Goal: Information Seeking & Learning: Find specific page/section

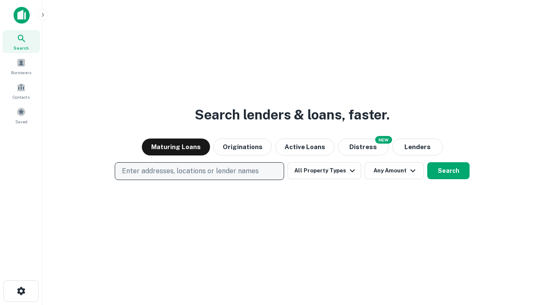
click at [199, 171] on p "Enter addresses, locations or lender names" at bounding box center [190, 171] width 137 height 10
type input "**********"
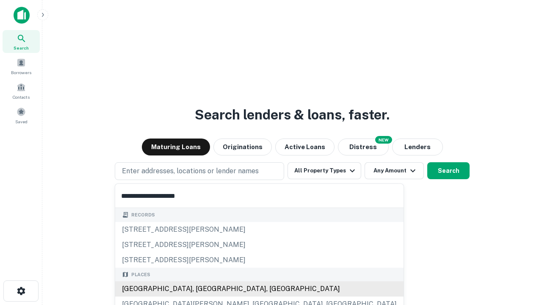
click at [202, 289] on div "[GEOGRAPHIC_DATA], [GEOGRAPHIC_DATA], [GEOGRAPHIC_DATA]" at bounding box center [259, 288] width 288 height 15
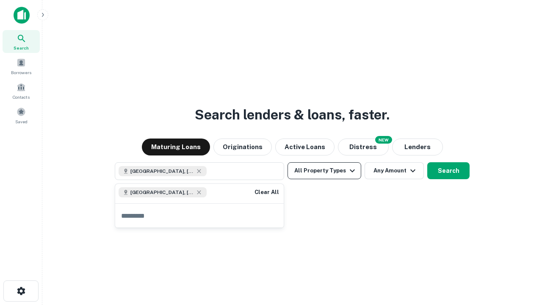
click at [324, 171] on button "All Property Types" at bounding box center [324, 170] width 74 height 17
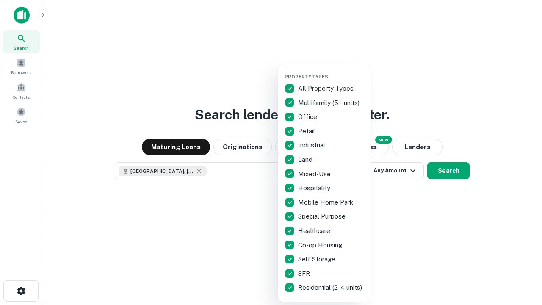
click at [331, 71] on button "button" at bounding box center [330, 71] width 93 height 0
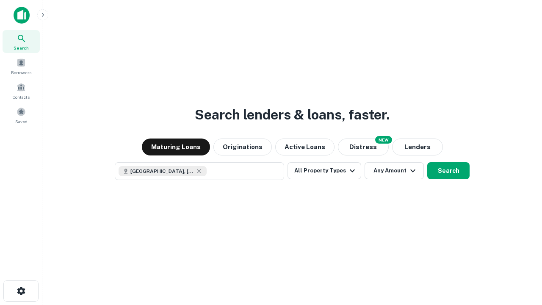
scroll to position [14, 0]
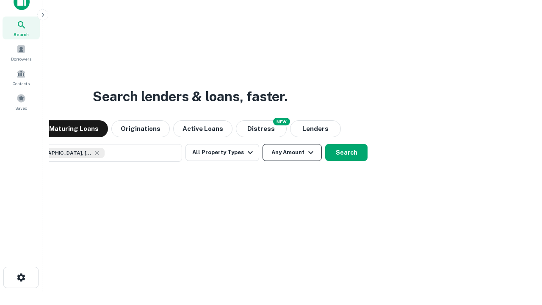
click at [262, 144] on button "Any Amount" at bounding box center [291, 152] width 59 height 17
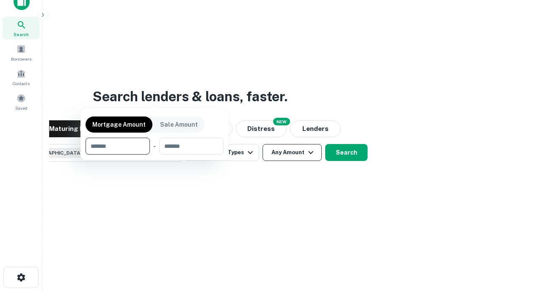
scroll to position [61, 240]
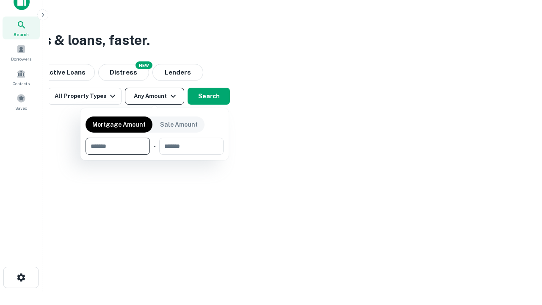
type input "*******"
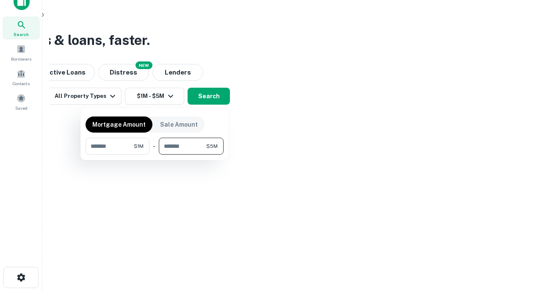
type input "*******"
click at [154, 154] on button "button" at bounding box center [155, 154] width 138 height 0
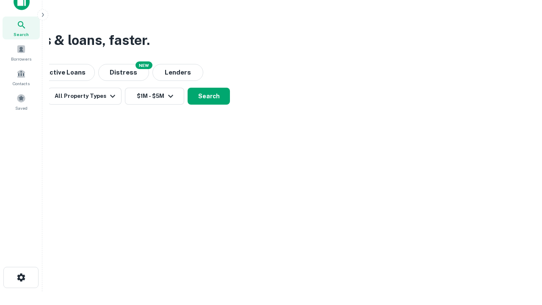
scroll to position [14, 0]
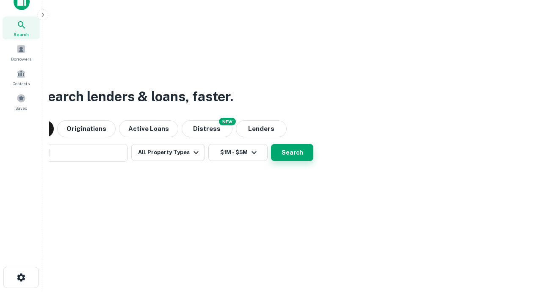
click at [271, 144] on button "Search" at bounding box center [292, 152] width 42 height 17
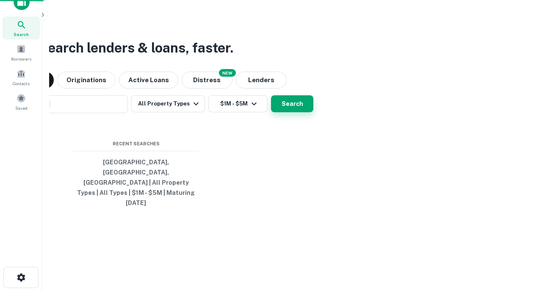
scroll to position [22, 240]
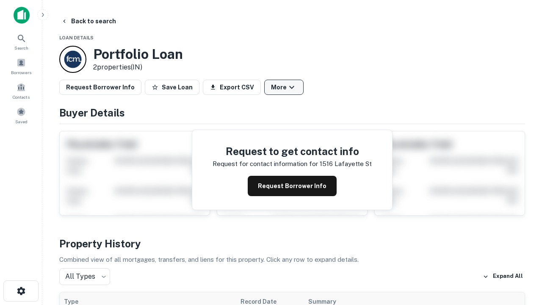
click at [284, 87] on button "More" at bounding box center [283, 87] width 39 height 15
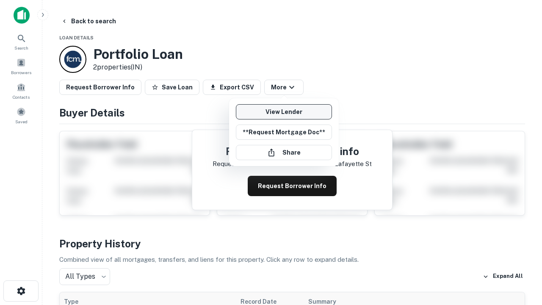
click at [284, 112] on link "View Lender" at bounding box center [284, 111] width 96 height 15
